Goal: Find specific page/section: Find specific page/section

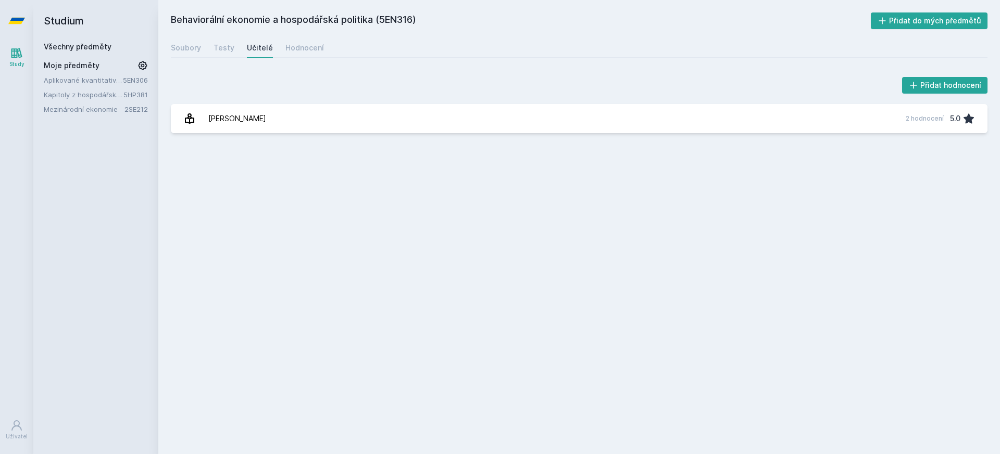
click at [17, 18] on icon at bounding box center [16, 21] width 17 height 6
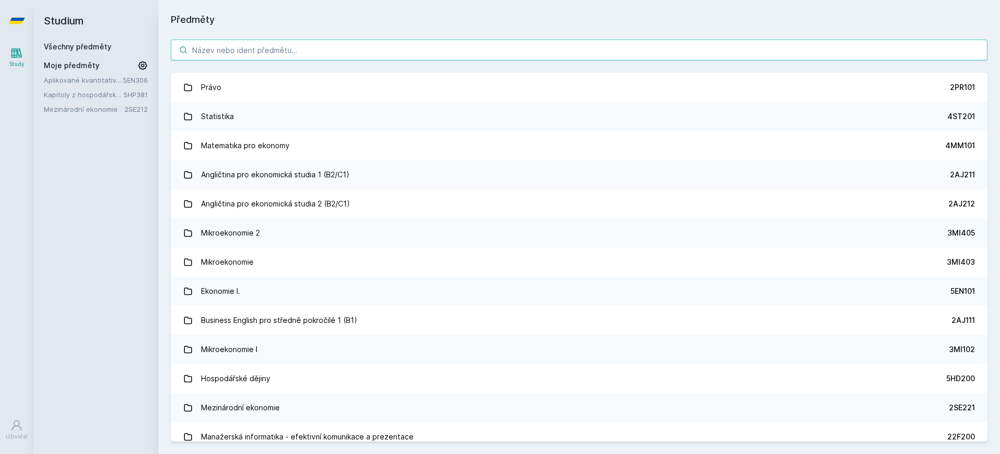
click at [386, 55] on input "search" at bounding box center [579, 50] width 816 height 21
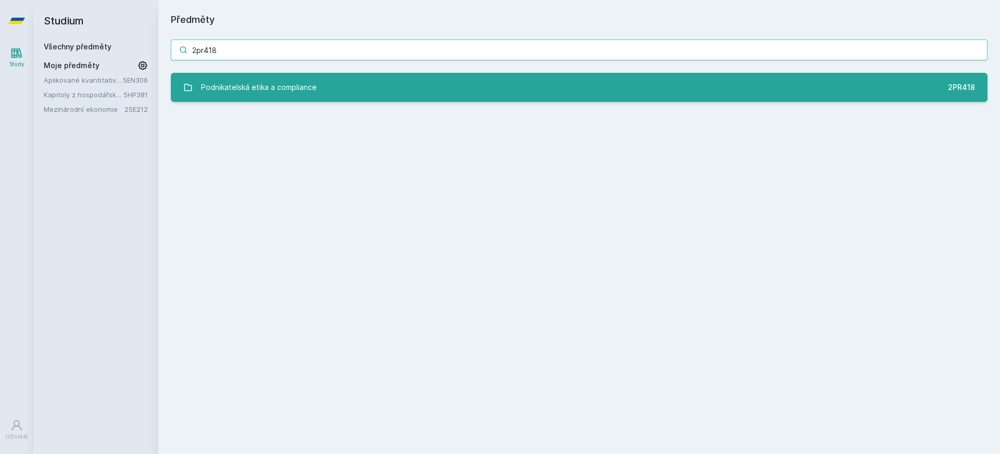
type input "2pr418"
click at [210, 86] on div "Podnikatelská etika a compliance" at bounding box center [259, 87] width 116 height 21
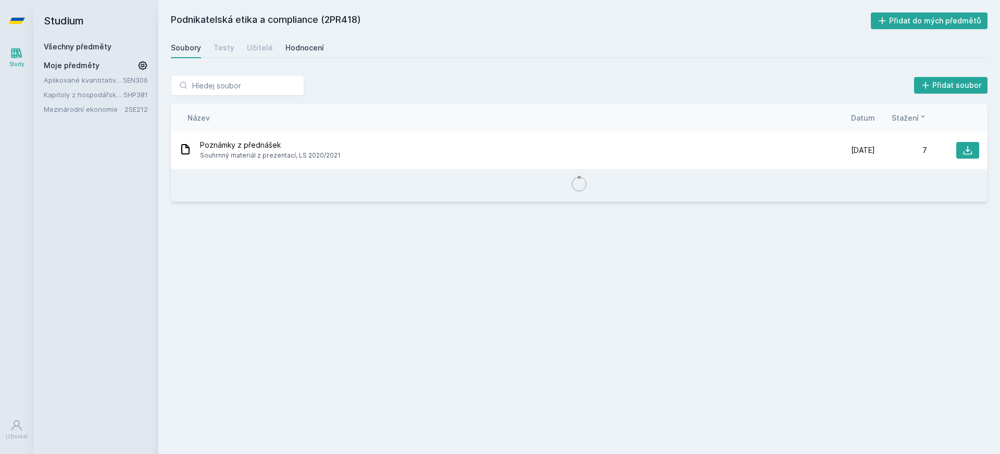
click at [288, 46] on div "Hodnocení" at bounding box center [304, 48] width 39 height 10
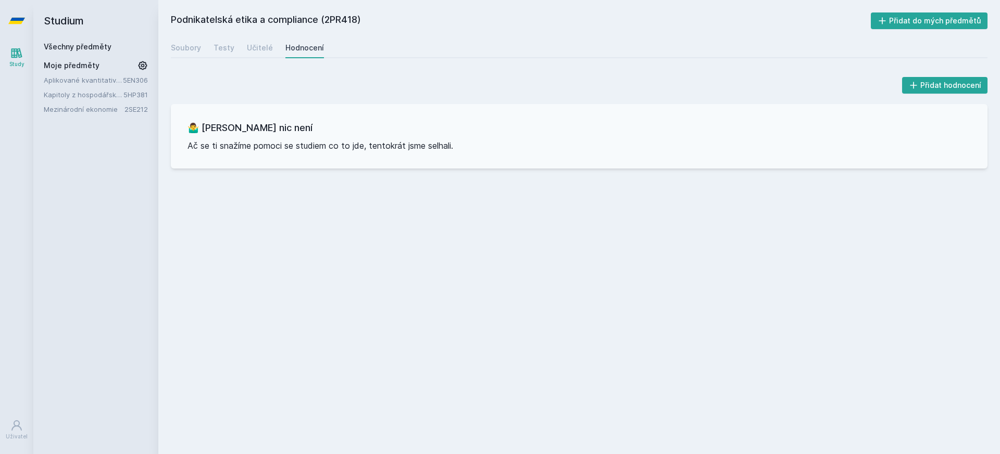
click at [273, 44] on div "Soubory Testy Učitelé Hodnocení" at bounding box center [579, 47] width 816 height 21
click at [264, 44] on div "Učitelé" at bounding box center [260, 48] width 26 height 10
click at [193, 44] on div "Soubory" at bounding box center [186, 48] width 30 height 10
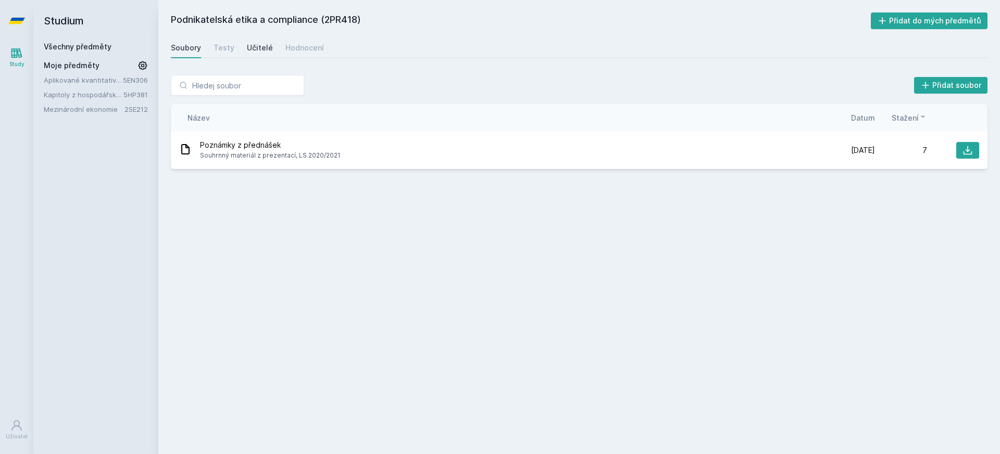
click at [258, 48] on div "Učitelé" at bounding box center [260, 48] width 26 height 10
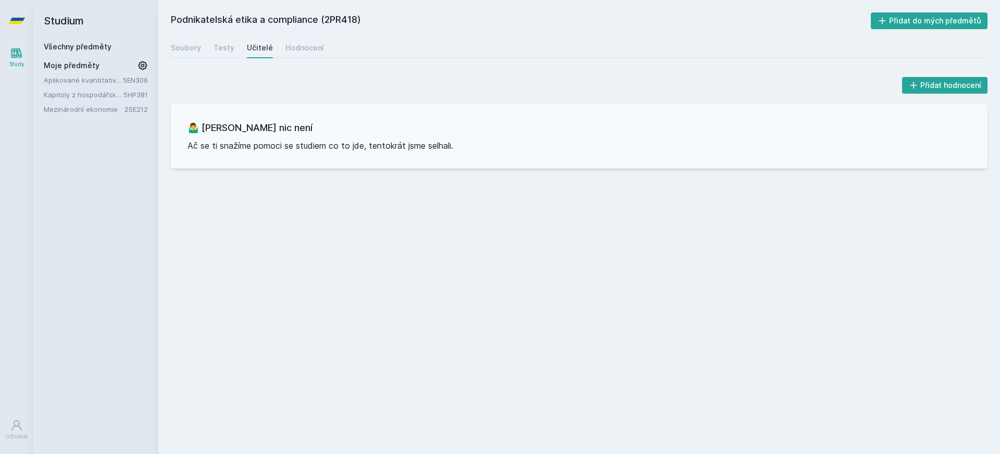
click at [8, 23] on icon at bounding box center [16, 21] width 17 height 6
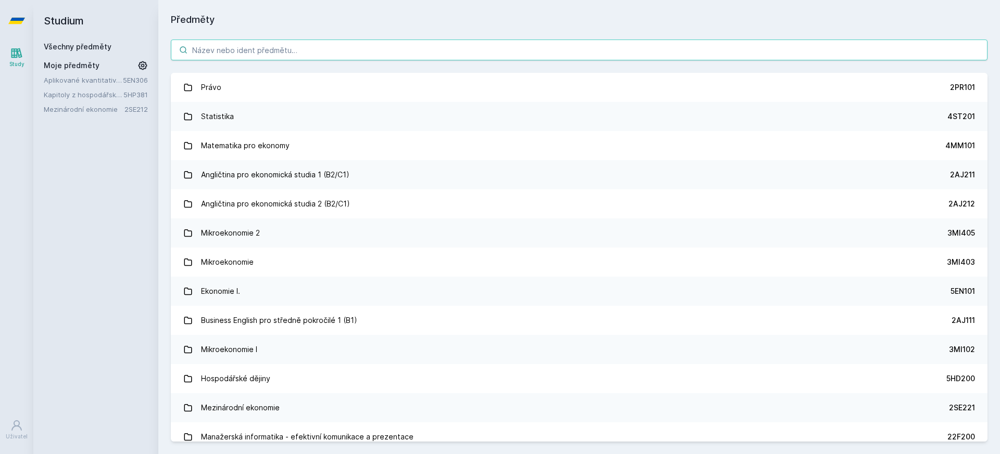
click at [360, 57] on input "search" at bounding box center [579, 50] width 816 height 21
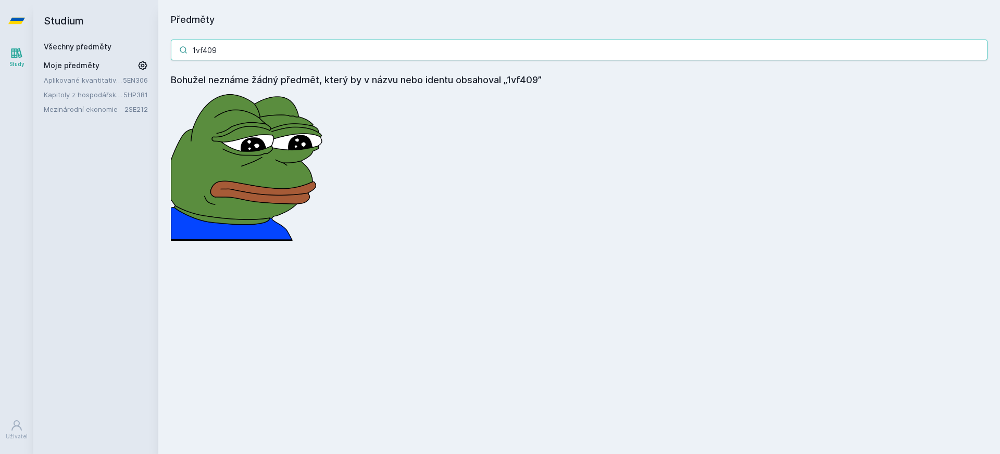
type input "1vf409"
